Goal: Navigation & Orientation: Find specific page/section

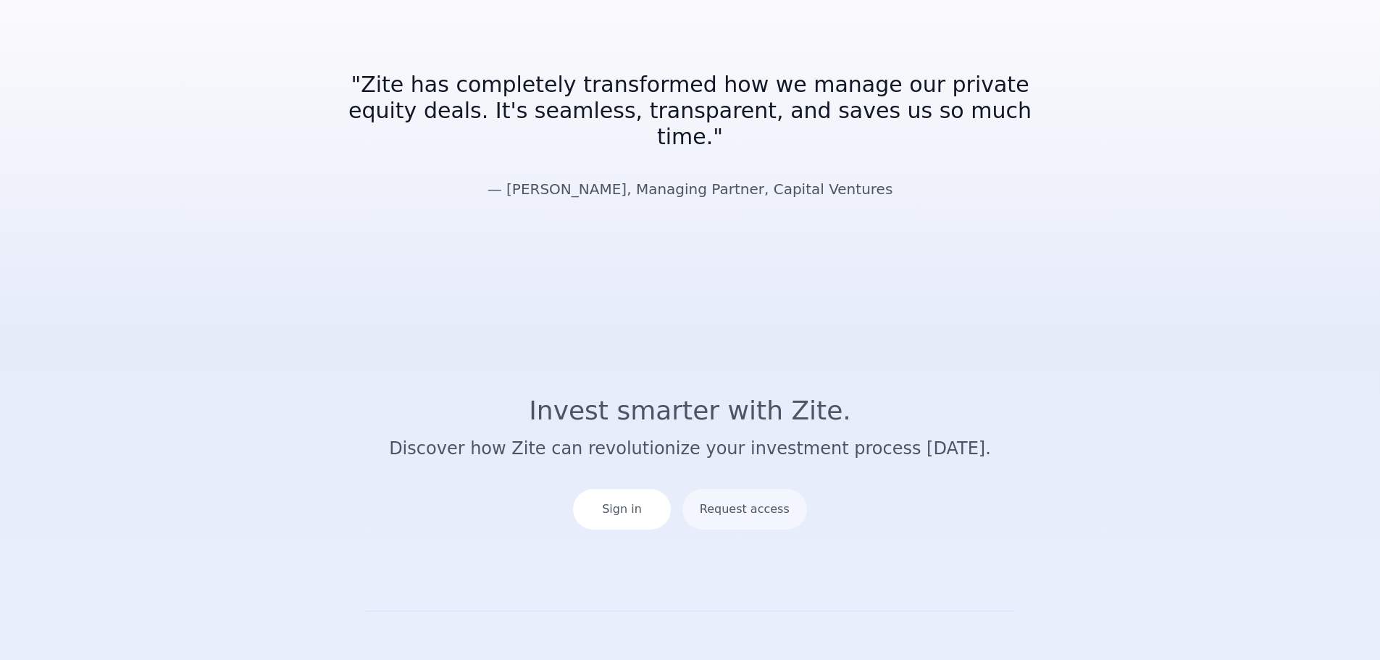
scroll to position [2601, 0]
